Goal: Task Accomplishment & Management: Use online tool/utility

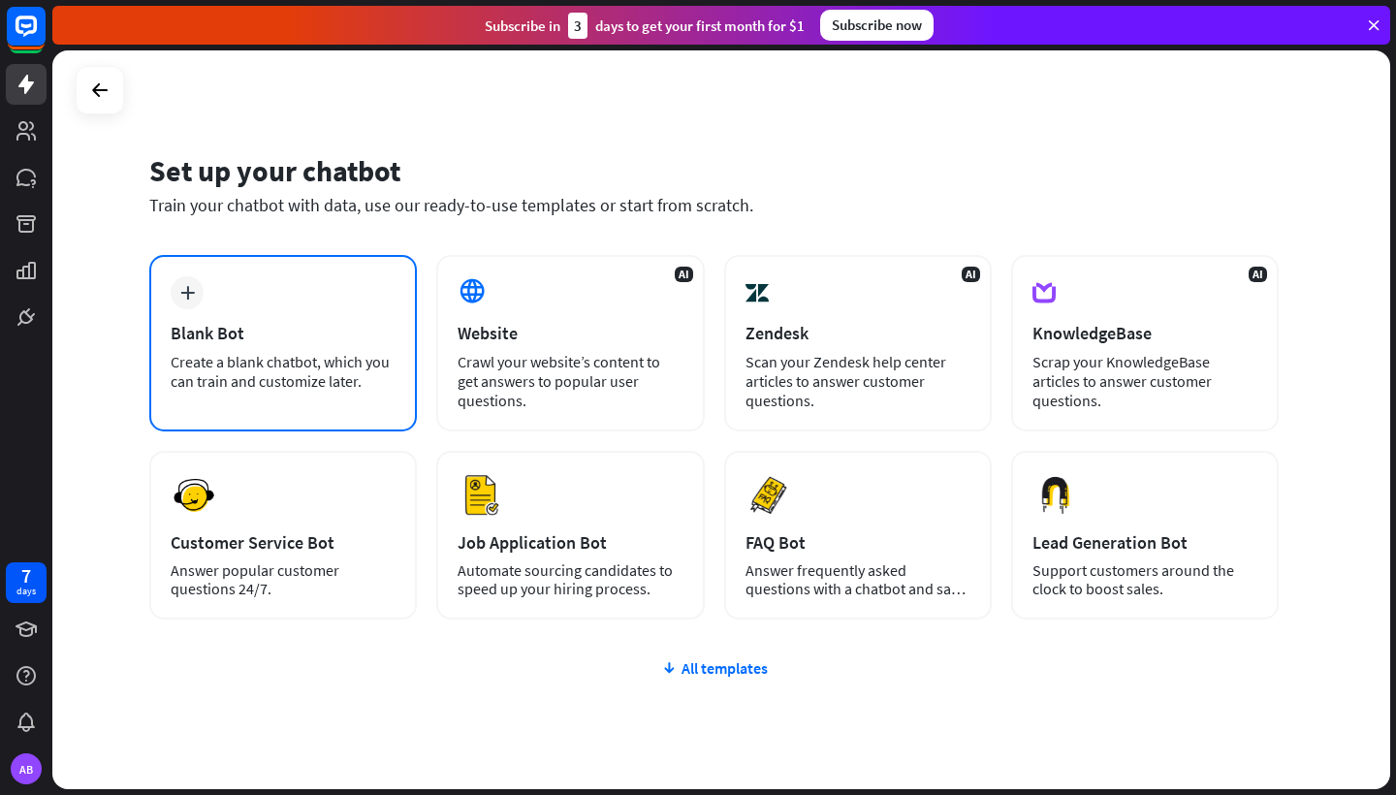
click at [261, 336] on div "Blank Bot" at bounding box center [283, 333] width 225 height 22
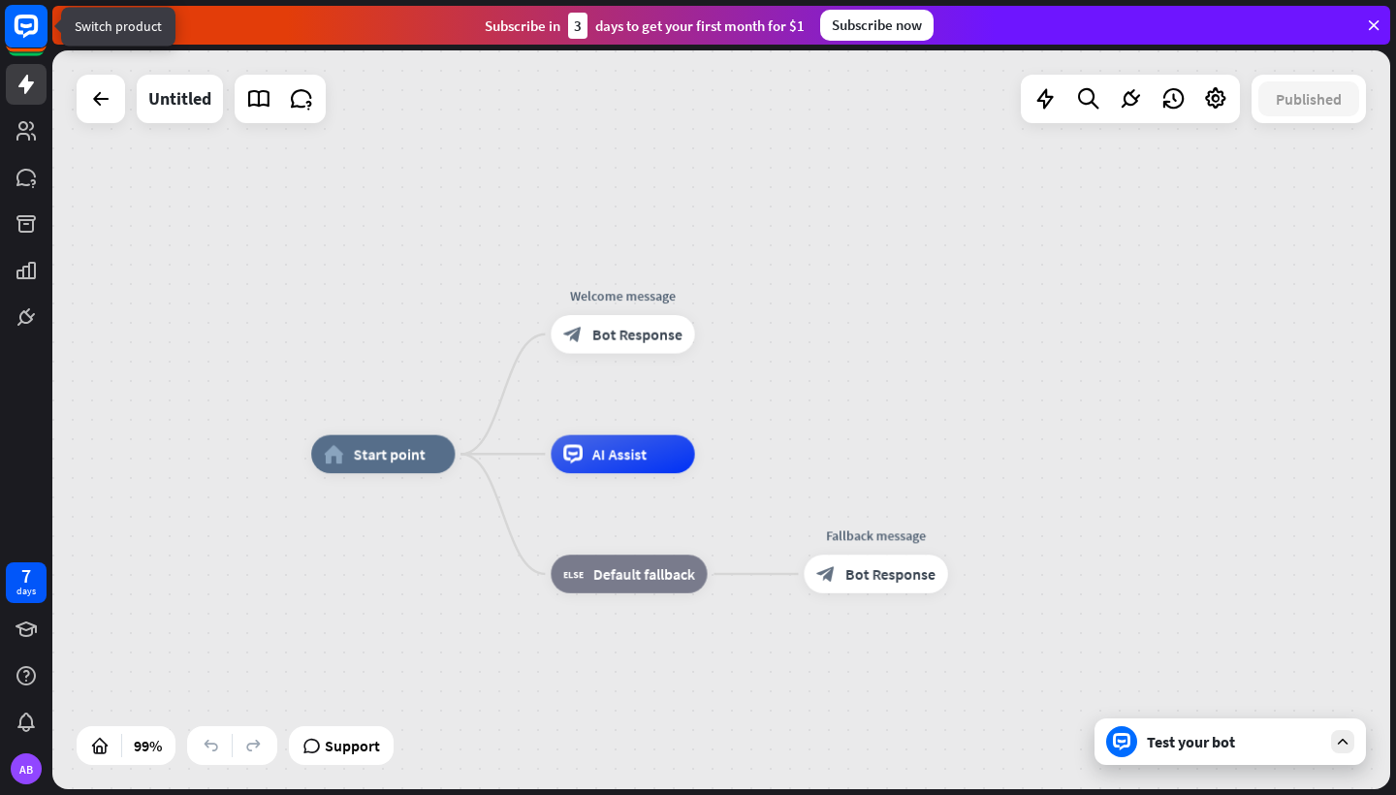
click at [18, 41] on rect at bounding box center [26, 26] width 43 height 43
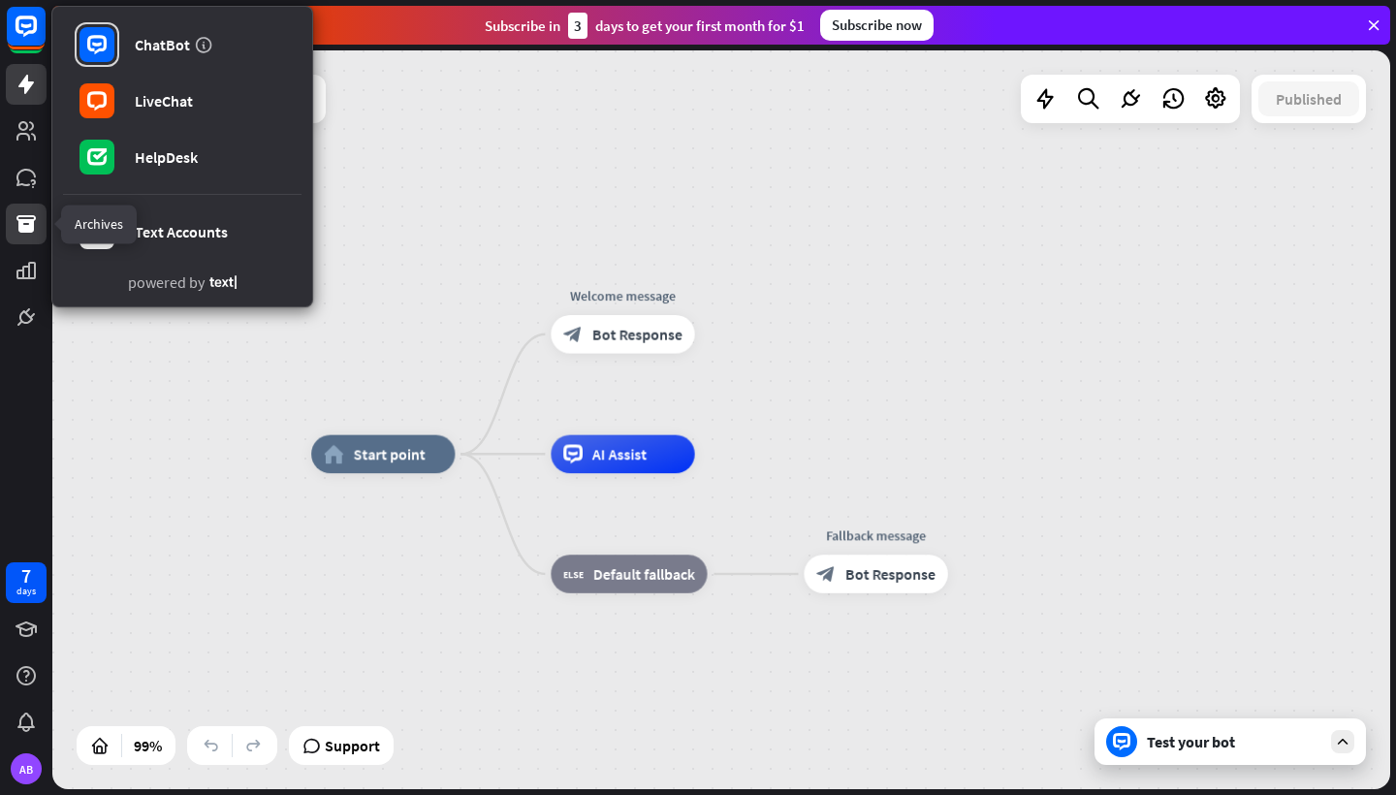
click at [30, 239] on link at bounding box center [26, 224] width 41 height 41
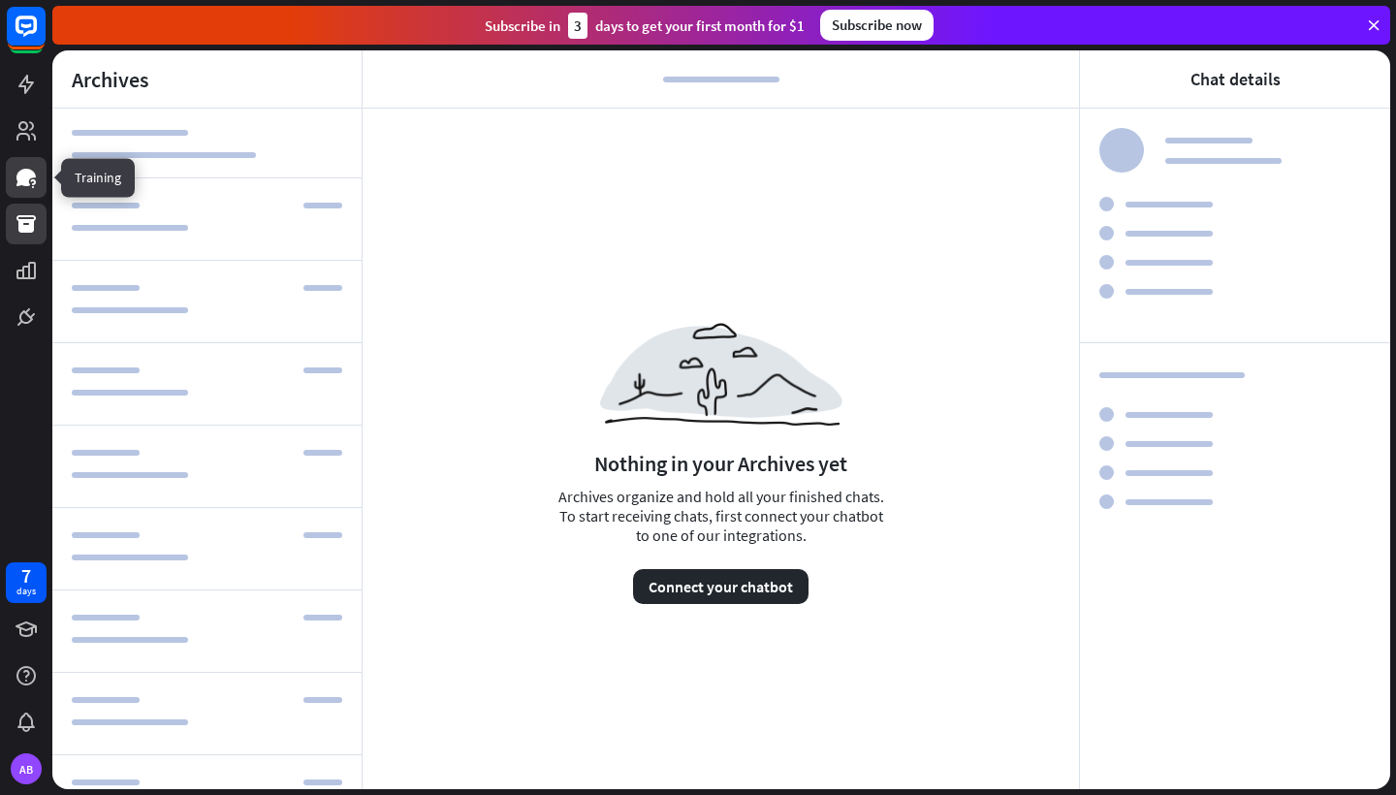
click at [33, 170] on icon at bounding box center [26, 177] width 23 height 23
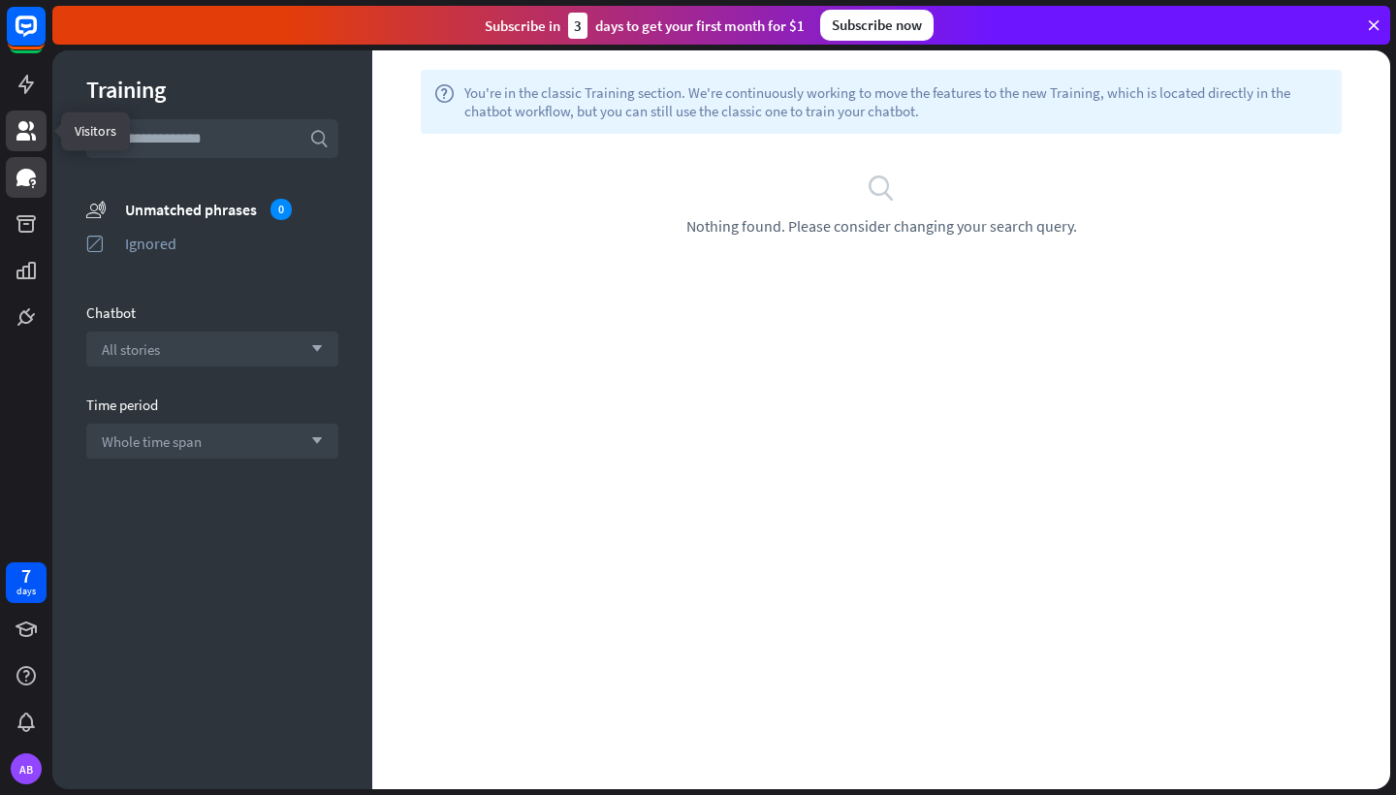
click at [33, 141] on icon at bounding box center [26, 130] width 23 height 23
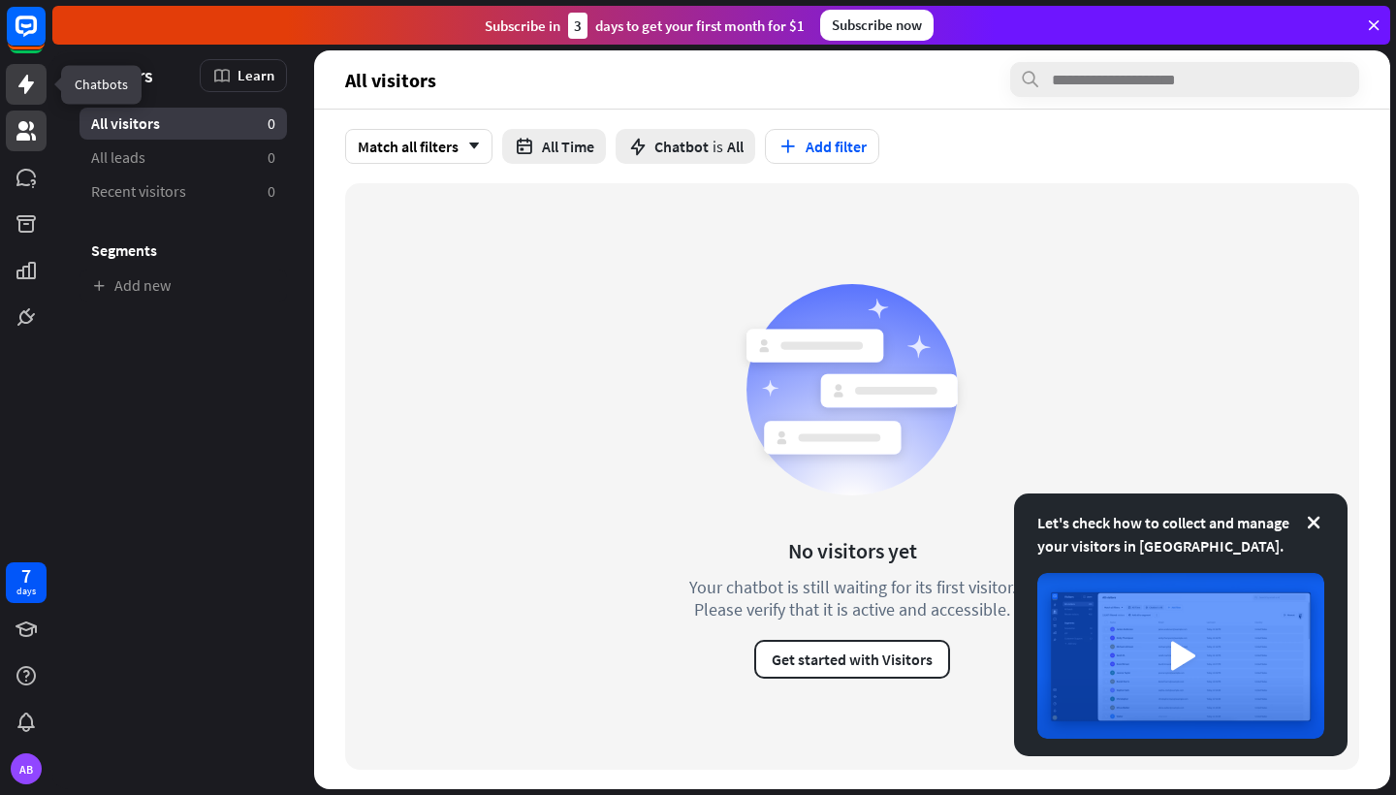
click at [30, 91] on icon at bounding box center [26, 84] width 23 height 23
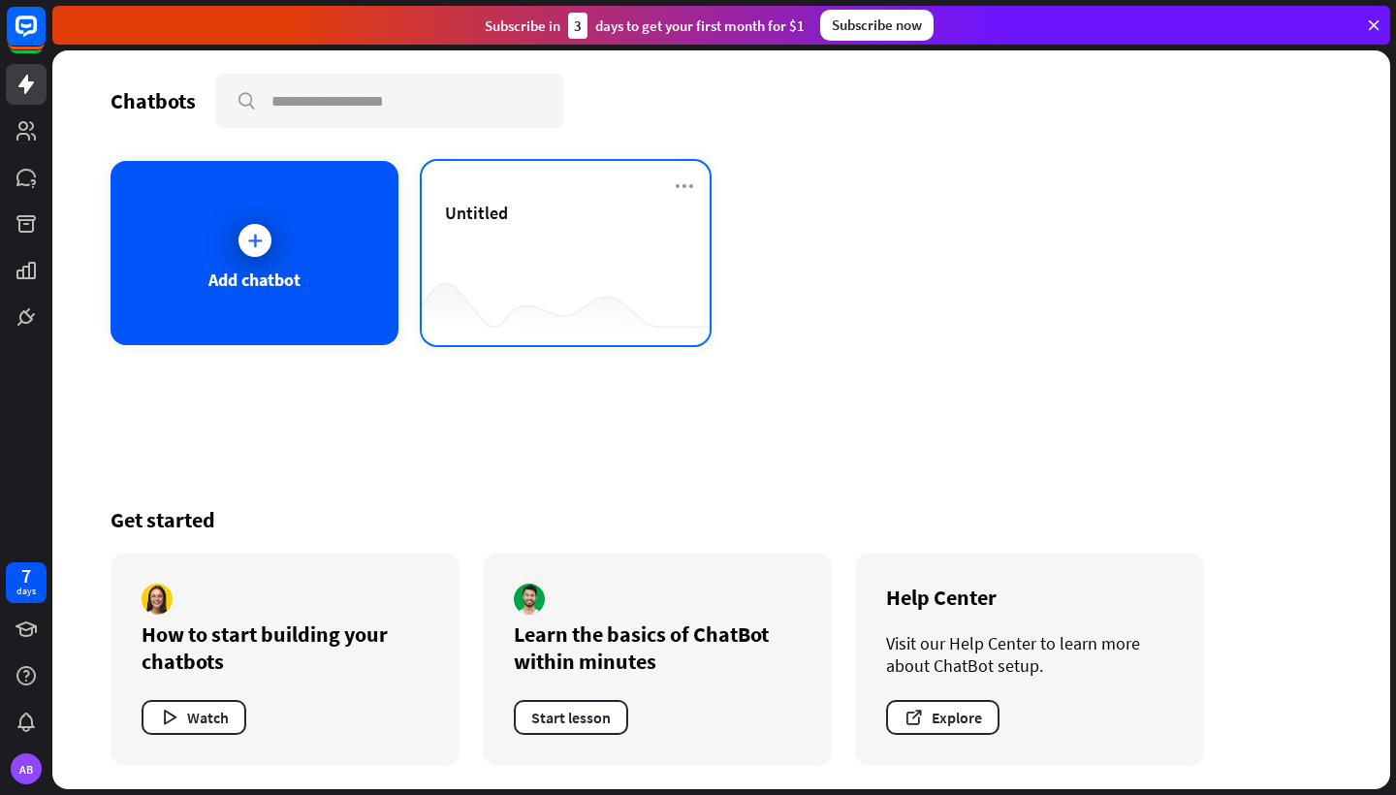
click at [554, 262] on div "Untitled" at bounding box center [565, 236] width 241 height 68
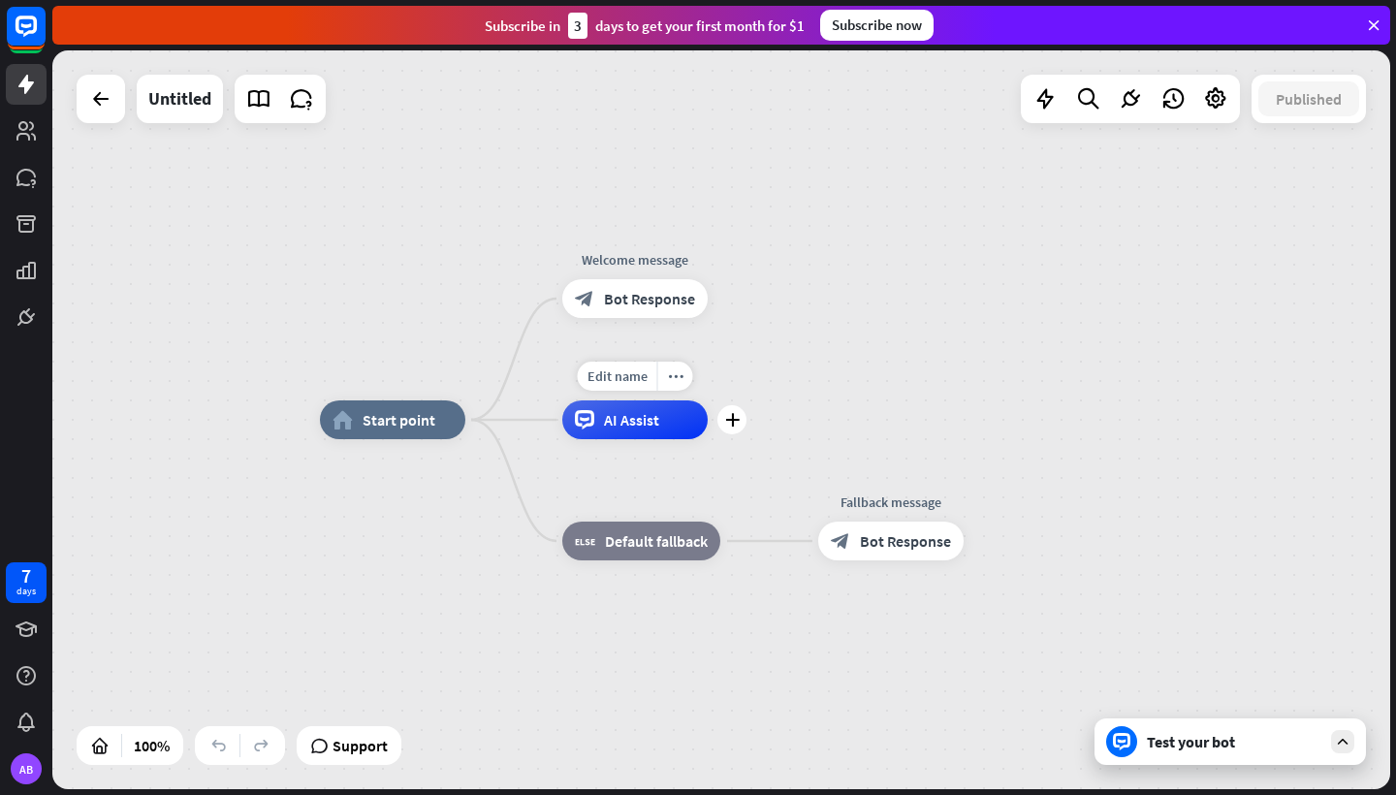
click at [600, 428] on div "AI Assist" at bounding box center [634, 420] width 145 height 39
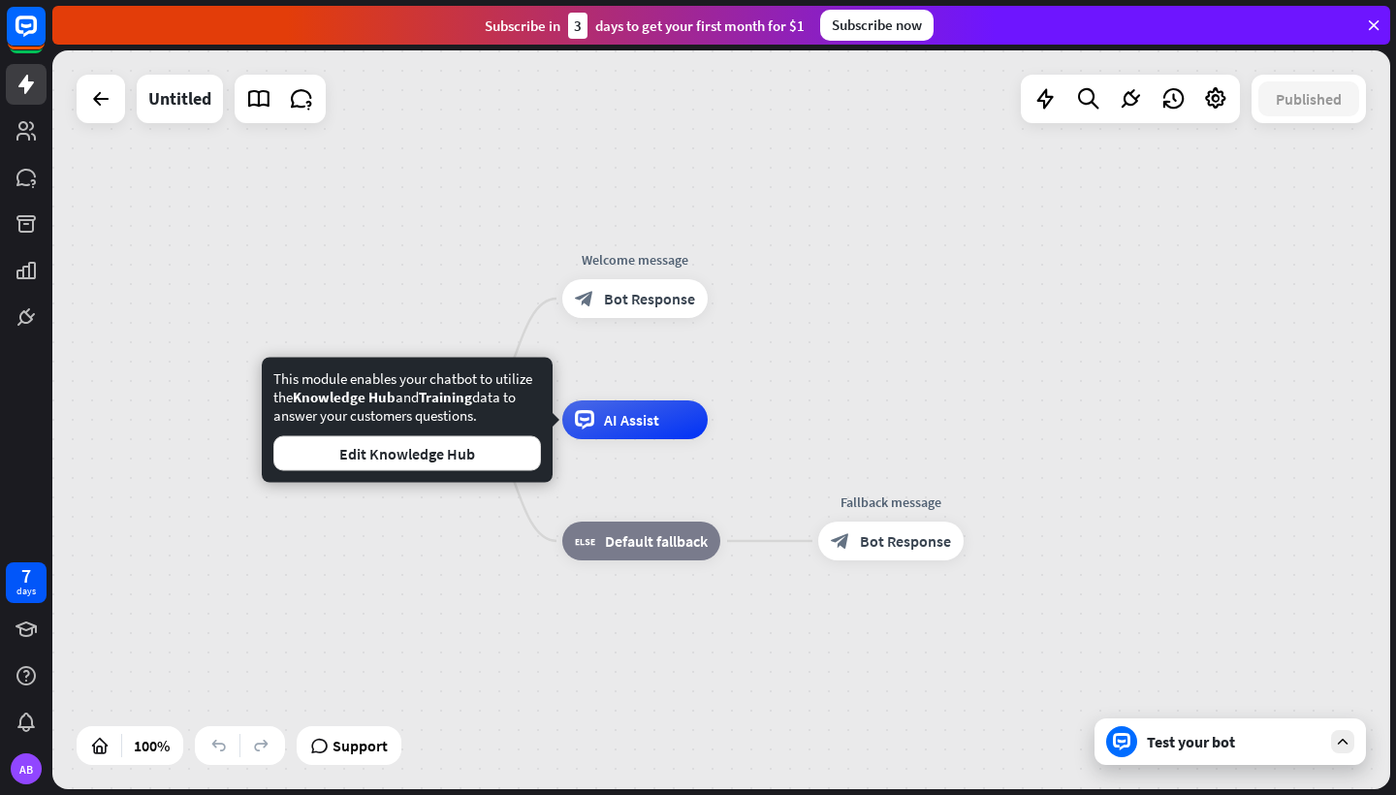
click at [916, 374] on div "home_2 Start point Welcome message block_bot_response Bot Response Edit name mo…" at bounding box center [721, 419] width 1338 height 739
